Goal: Entertainment & Leisure: Consume media (video, audio)

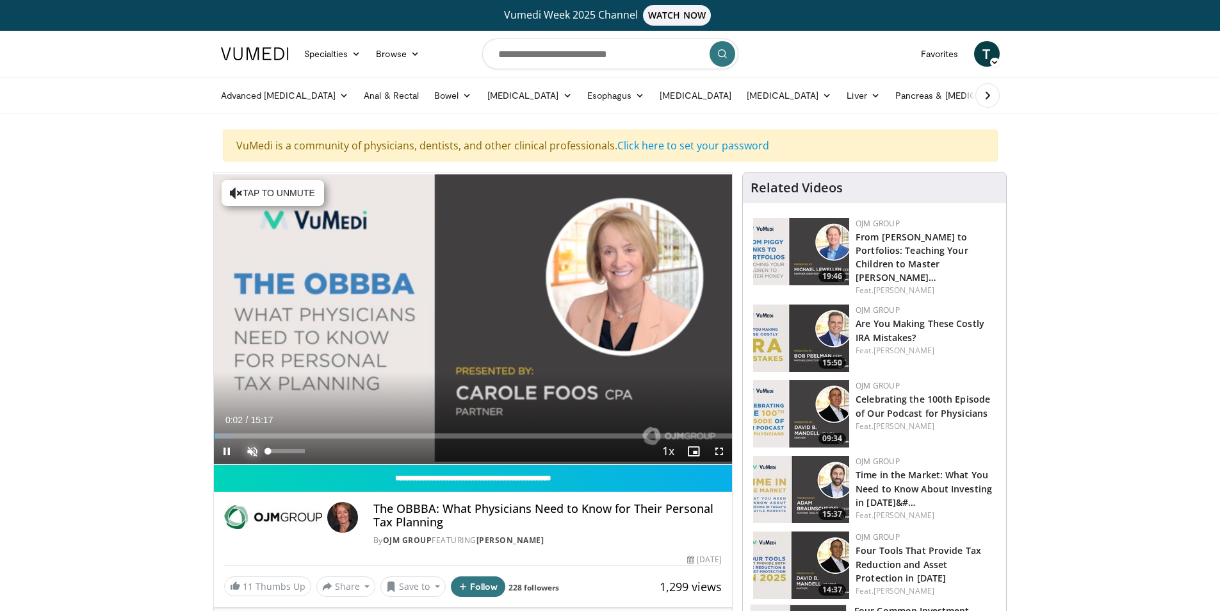
click at [252, 449] on span "Video Player" at bounding box center [253, 451] width 26 height 26
click at [226, 453] on span "Video Player" at bounding box center [227, 451] width 26 height 26
click at [229, 452] on span "Video Player" at bounding box center [227, 451] width 26 height 26
click at [724, 450] on span "Video Player" at bounding box center [720, 451] width 26 height 26
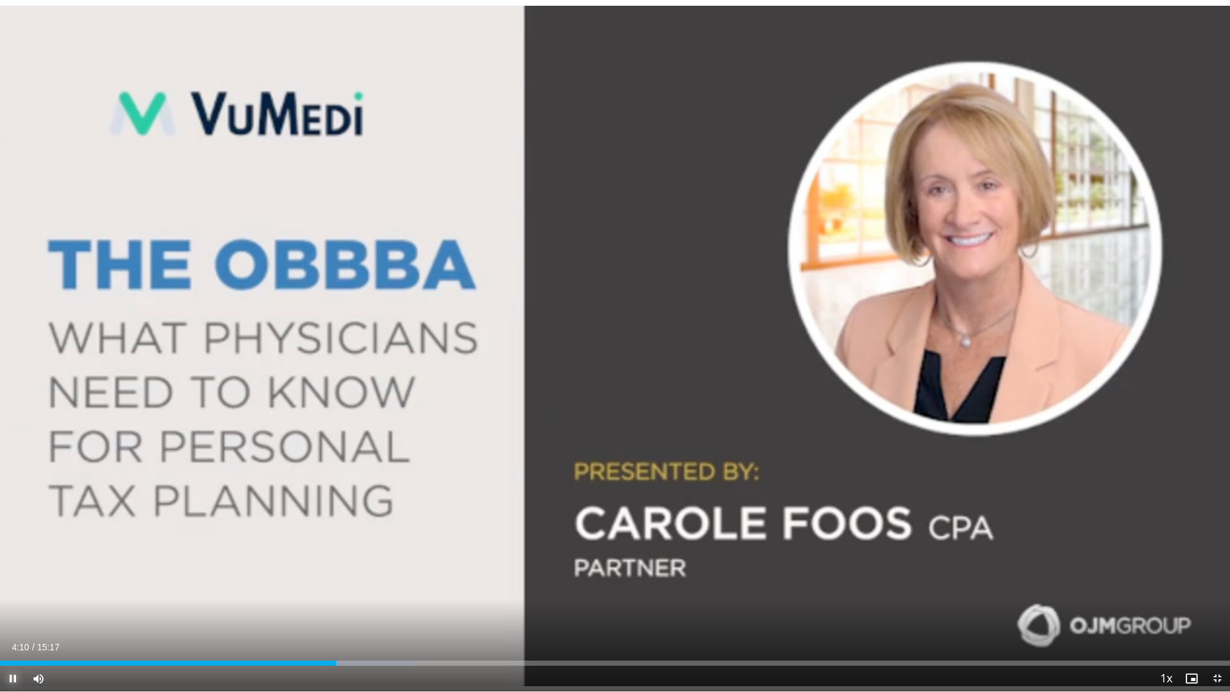
click at [11, 610] on span "Video Player" at bounding box center [13, 679] width 26 height 26
click at [12, 610] on span "Video Player" at bounding box center [13, 679] width 26 height 26
click at [10, 610] on span "Video Player" at bounding box center [13, 679] width 26 height 26
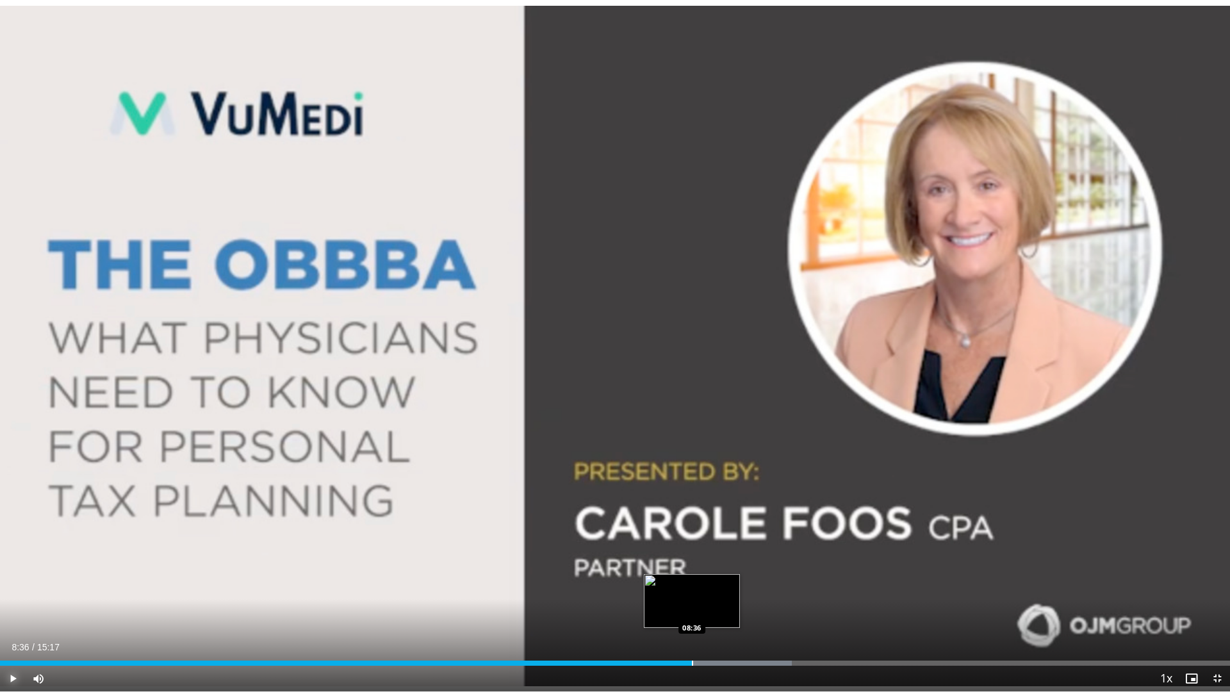
click at [693, 610] on div "Progress Bar" at bounding box center [692, 663] width 1 height 5
click at [4, 610] on span "Video Player" at bounding box center [13, 679] width 26 height 26
click at [671, 610] on div "Loaded : 64.37% 08:39 08:20" at bounding box center [615, 659] width 1230 height 12
click at [14, 610] on span "Video Player" at bounding box center [13, 679] width 26 height 26
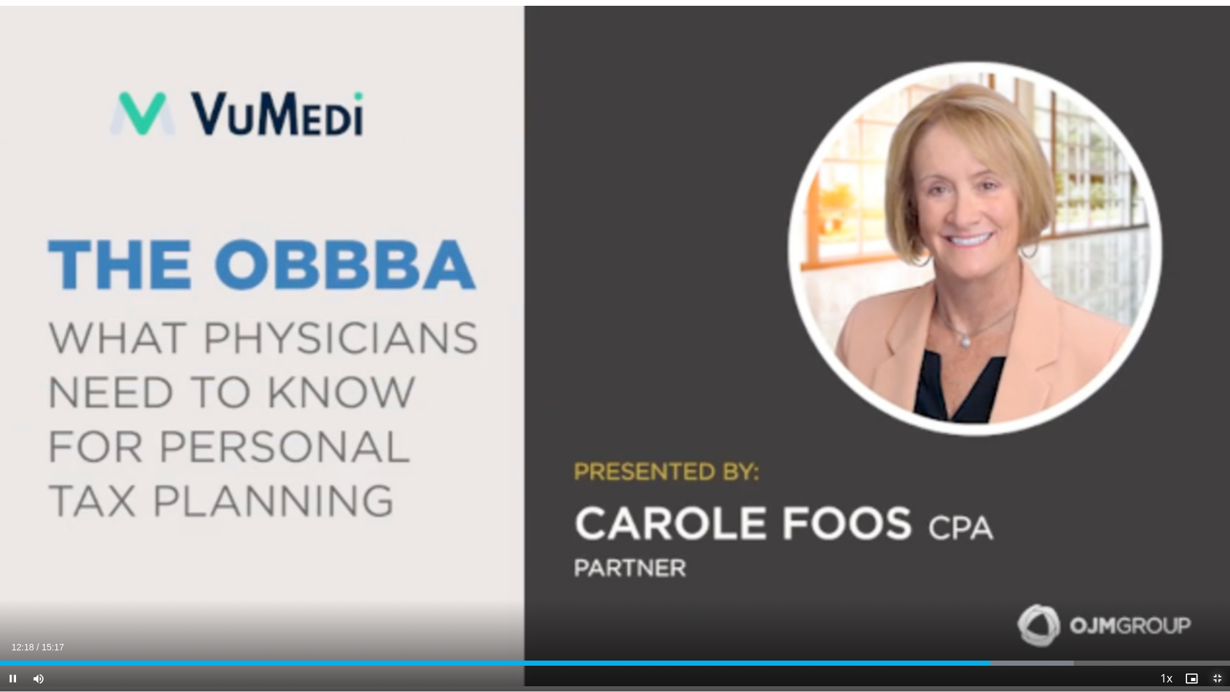
click at [1212, 610] on span "Video Player" at bounding box center [1217, 679] width 26 height 26
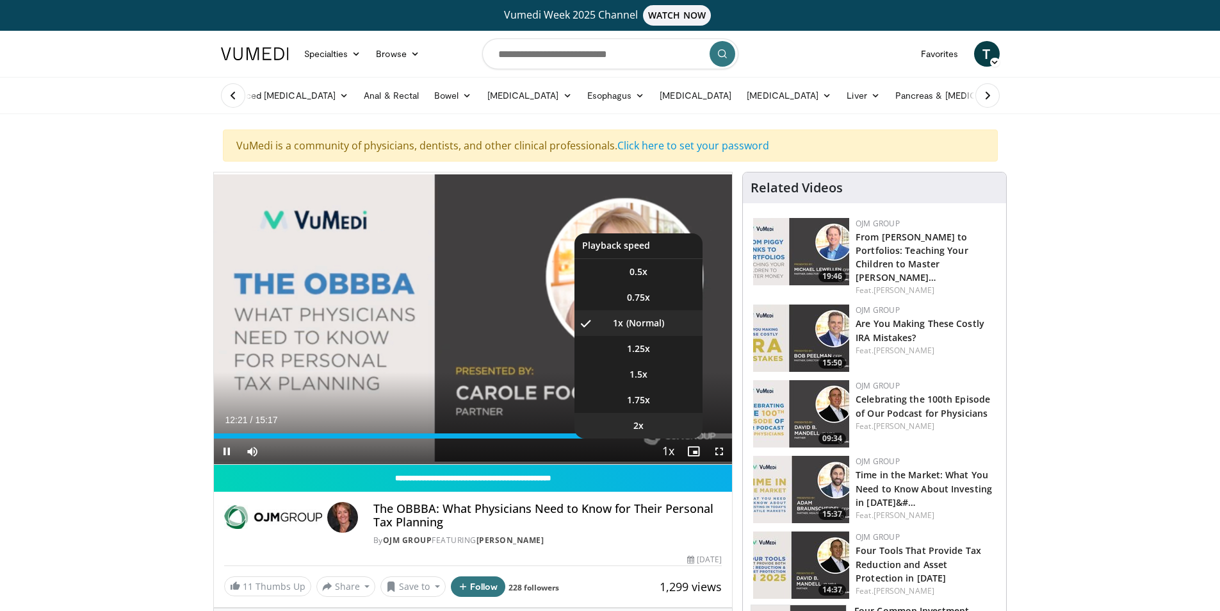
click at [661, 436] on li "2x" at bounding box center [639, 426] width 128 height 26
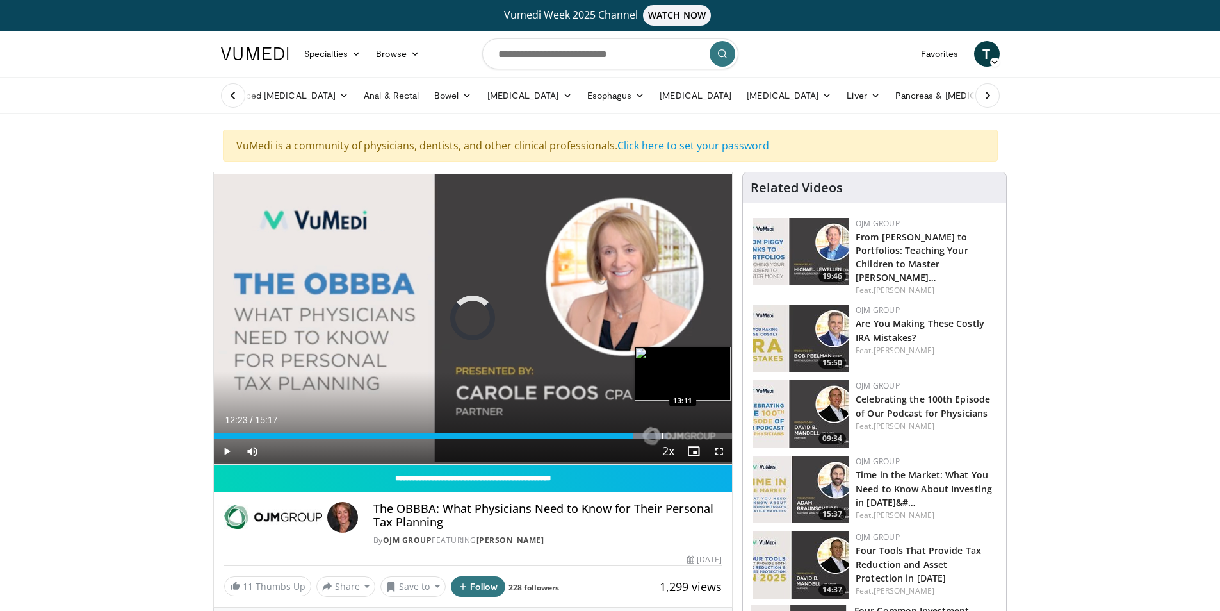
click at [662, 436] on div "Progress Bar" at bounding box center [662, 435] width 1 height 5
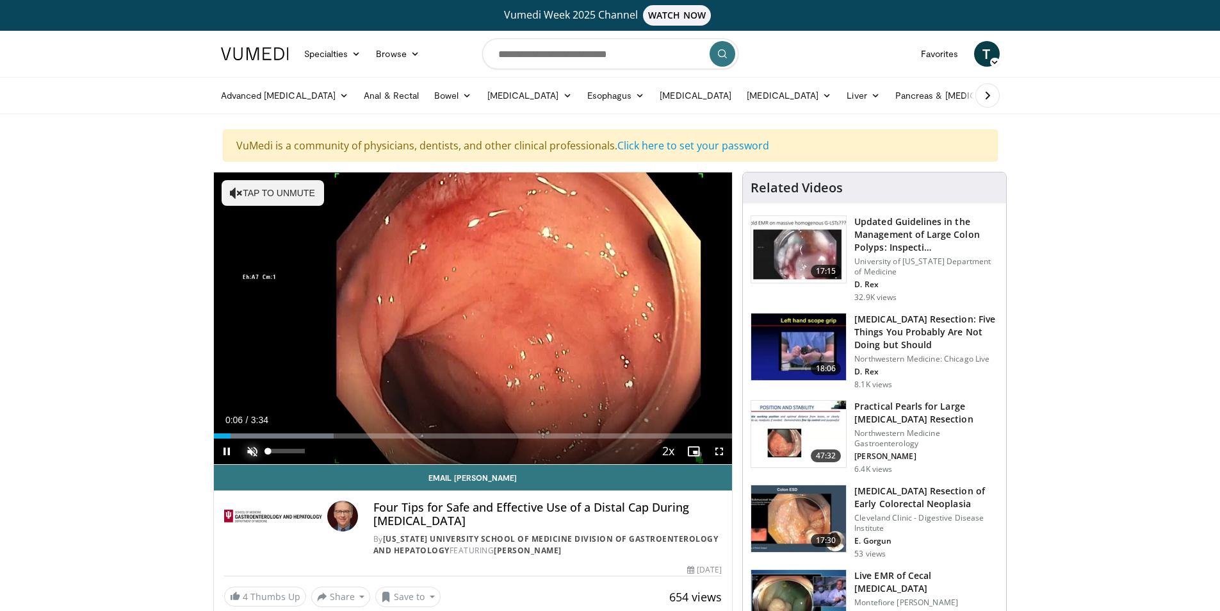
click at [260, 448] on span "Video Player" at bounding box center [253, 451] width 26 height 26
click at [221, 450] on span "Video Player" at bounding box center [227, 451] width 26 height 26
click at [220, 437] on div "Progress Bar" at bounding box center [220, 435] width 1 height 5
click at [718, 453] on span "Video Player" at bounding box center [720, 451] width 26 height 26
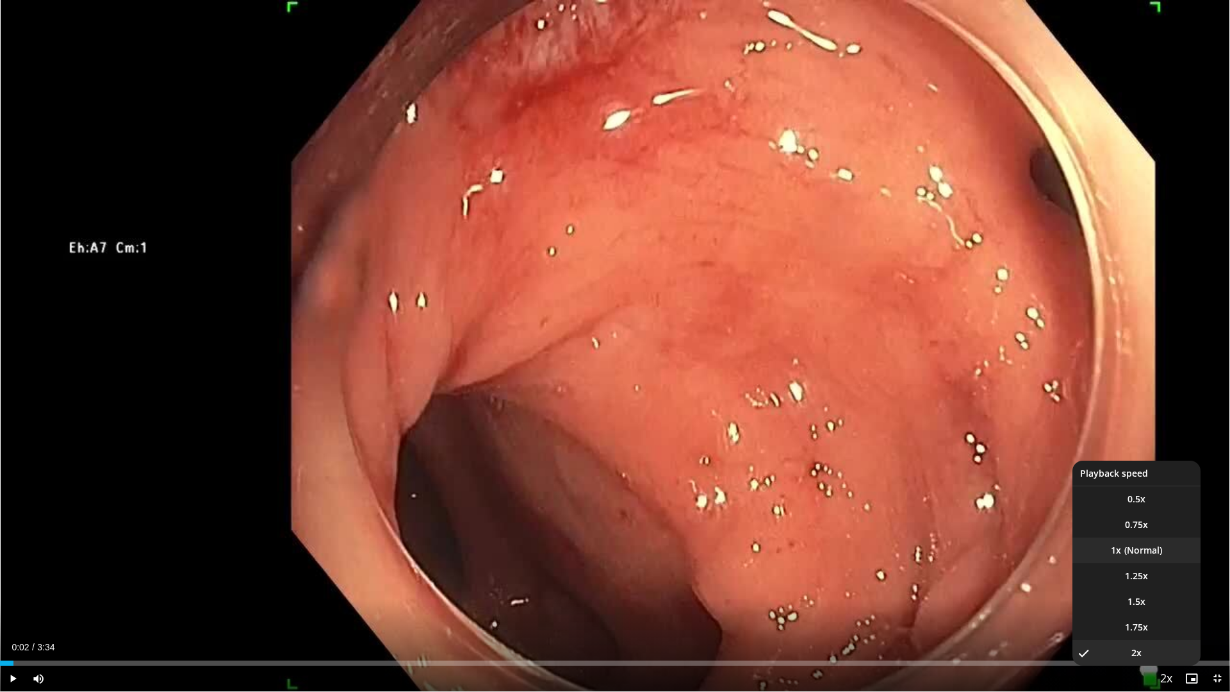
click at [1140, 553] on li "1x" at bounding box center [1136, 551] width 128 height 26
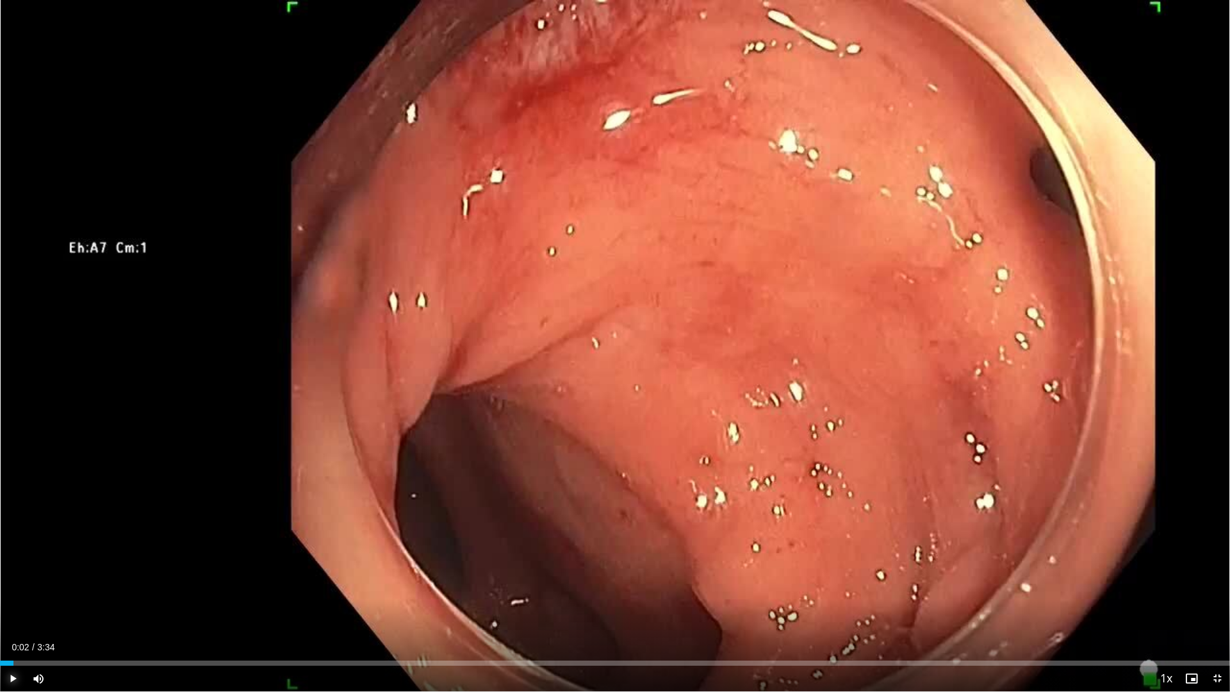
click at [13, 610] on span "Video Player" at bounding box center [13, 679] width 26 height 26
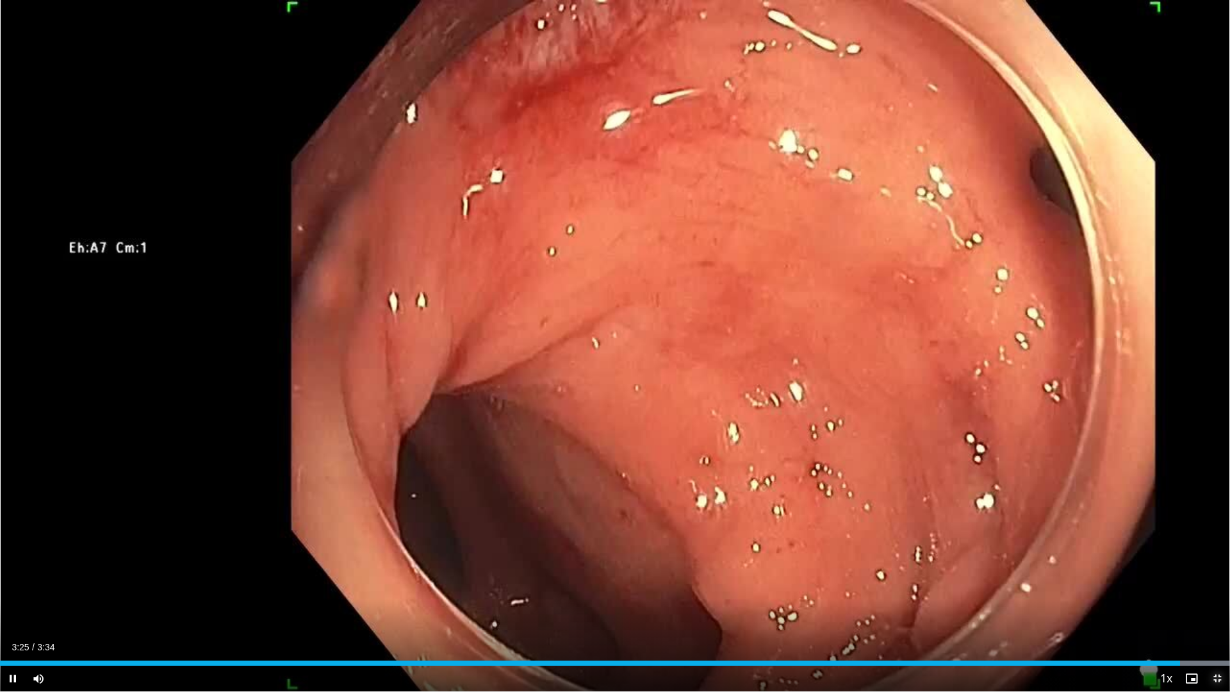
click at [1219, 610] on span "Video Player" at bounding box center [1217, 679] width 26 height 26
